Goal: Task Accomplishment & Management: Manage account settings

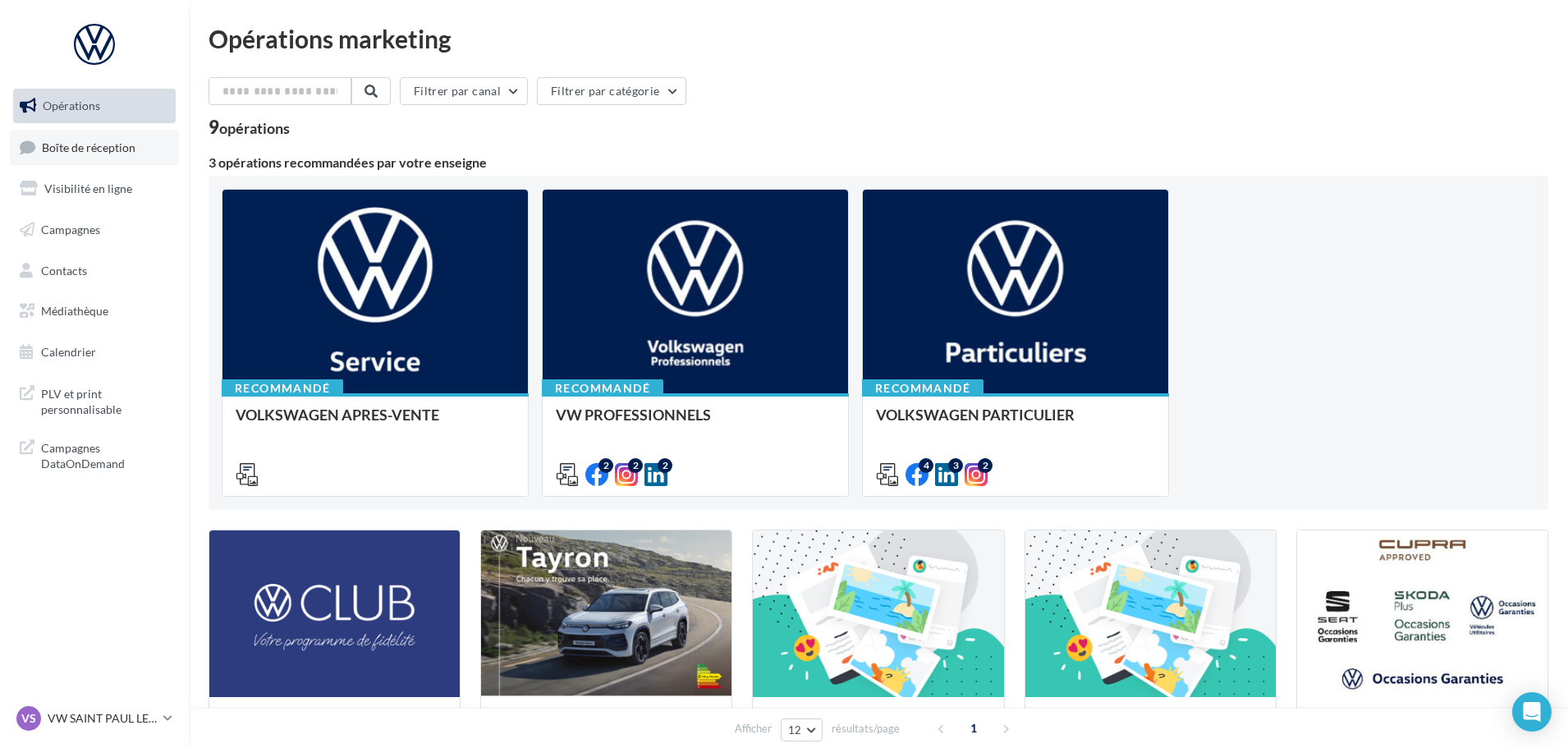
click at [105, 154] on link "Boîte de réception" at bounding box center [94, 147] width 169 height 35
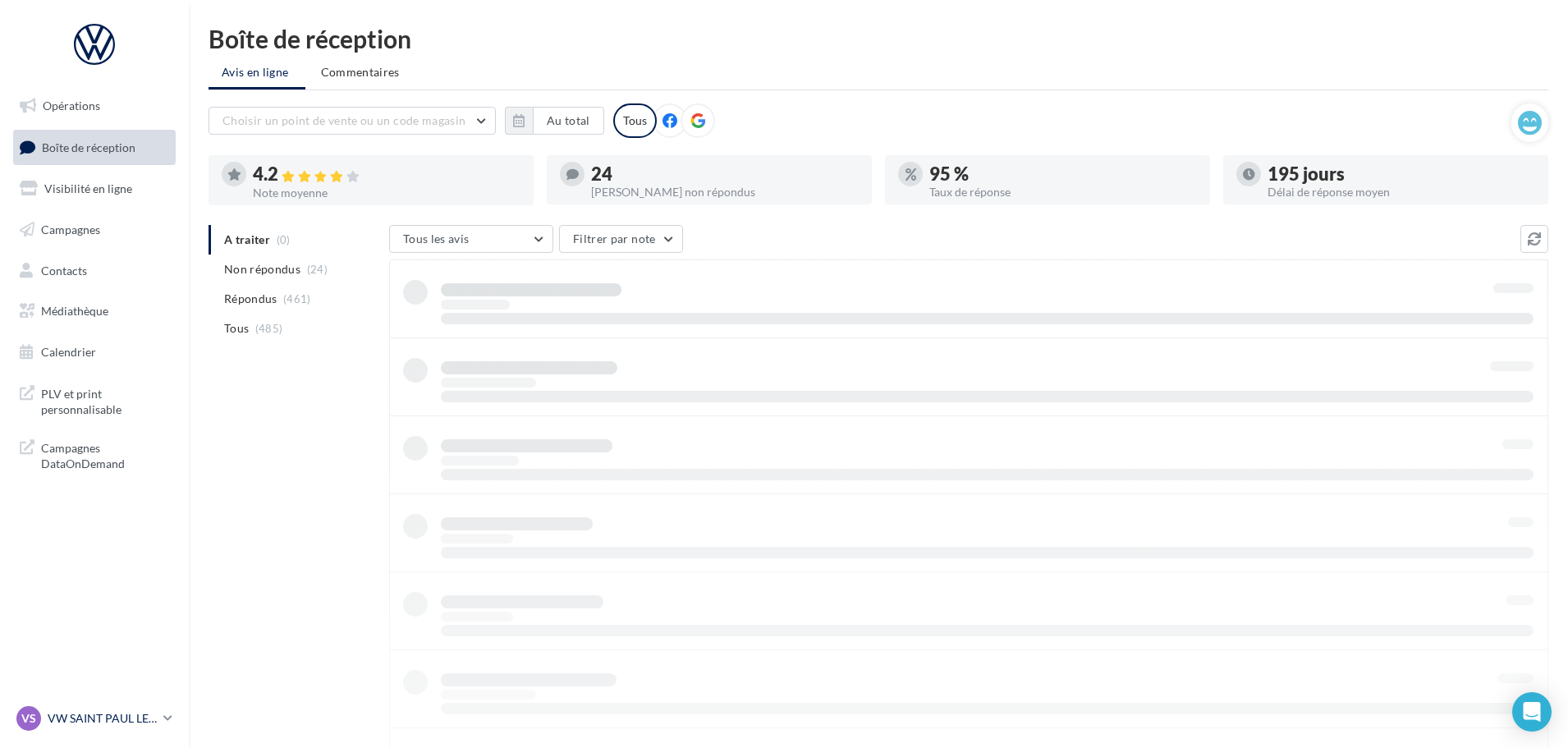
click at [154, 716] on p "VW SAINT PAUL LES DAX" at bounding box center [102, 718] width 109 height 17
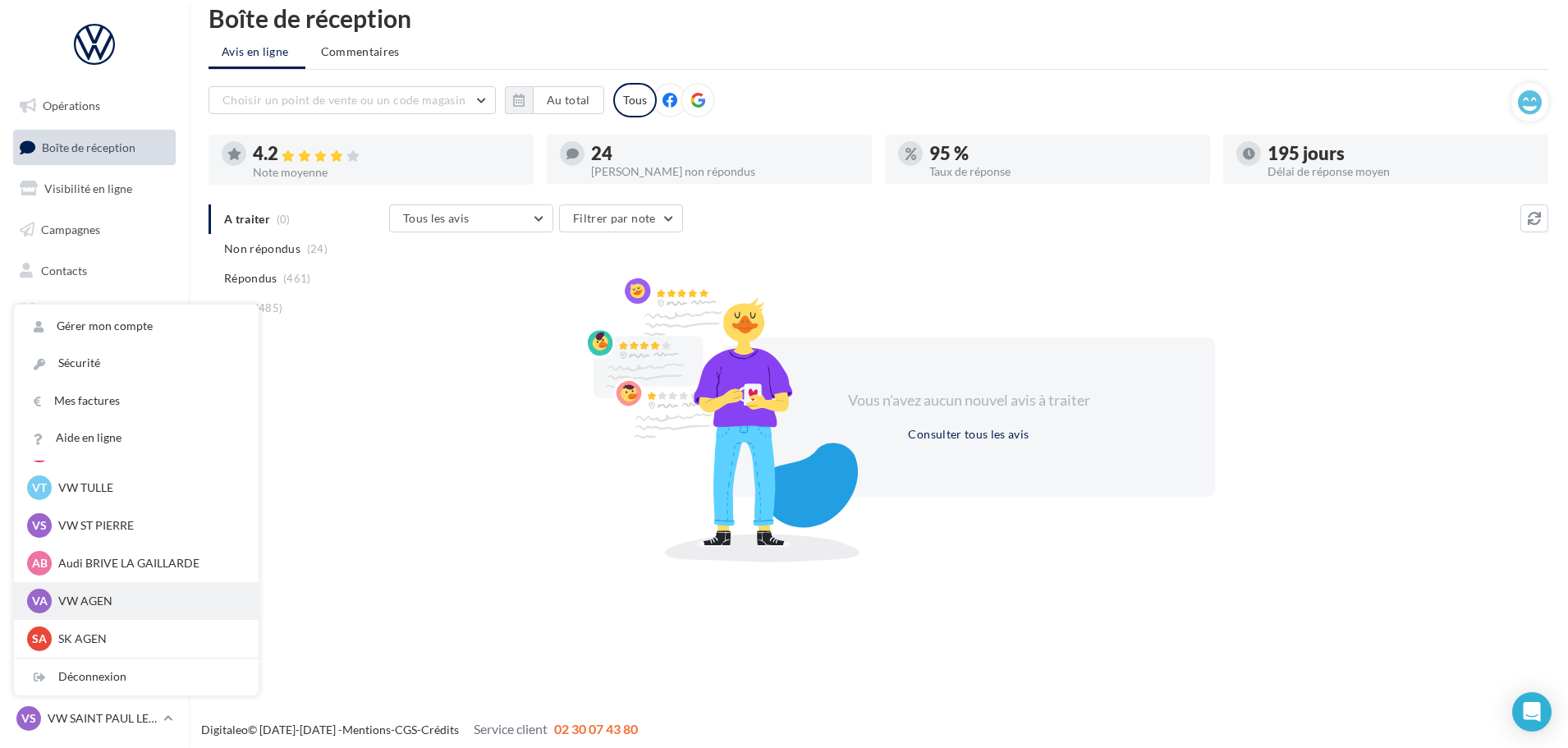
scroll to position [26, 0]
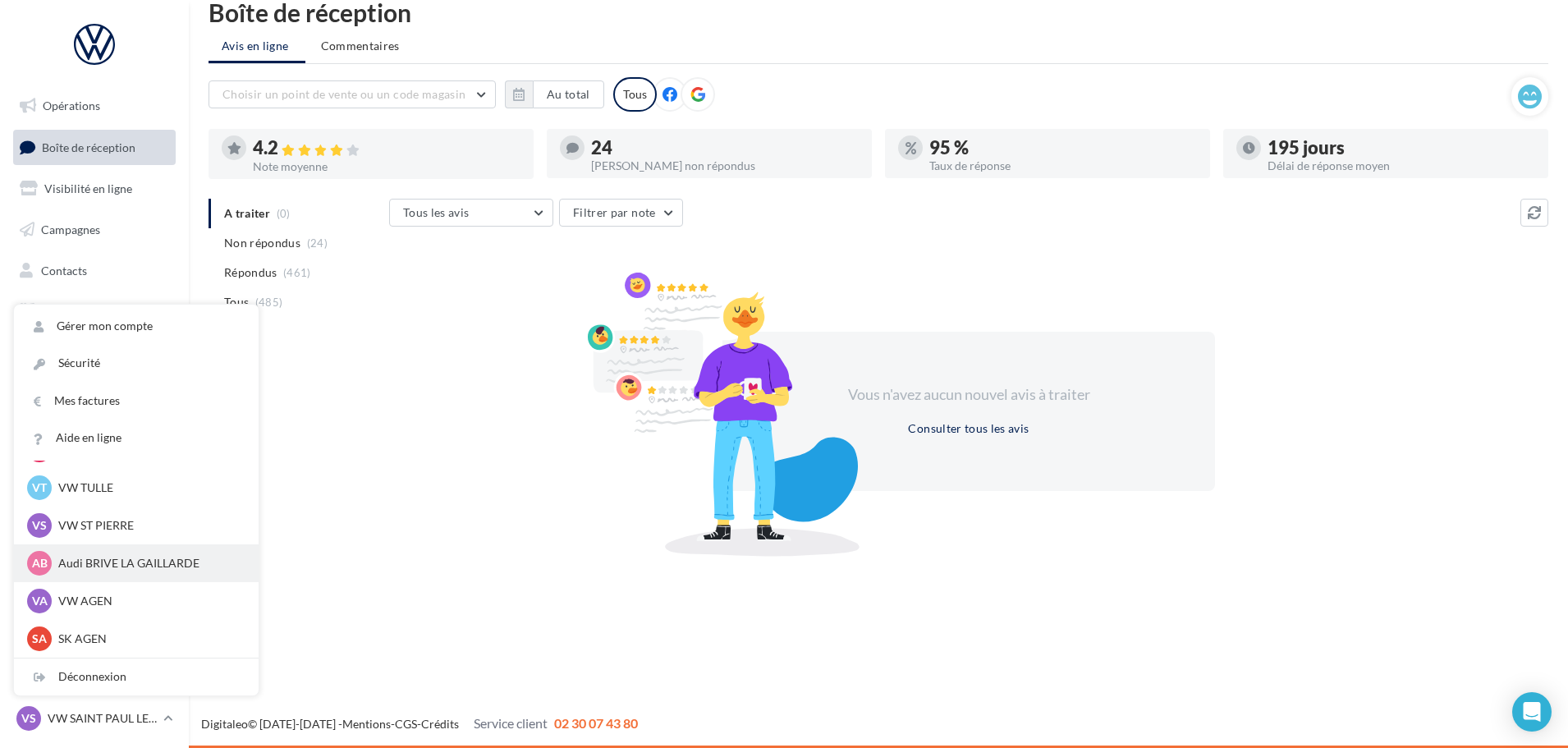
click at [108, 557] on p "Audi BRIVE LA GAILLARDE" at bounding box center [148, 563] width 181 height 17
